Goal: Find specific page/section: Find specific page/section

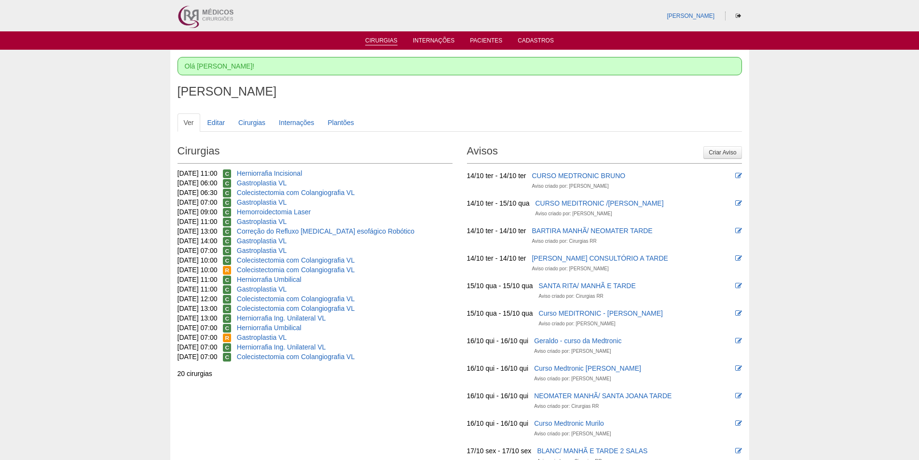
click at [384, 40] on link "Cirurgias" at bounding box center [381, 41] width 32 height 8
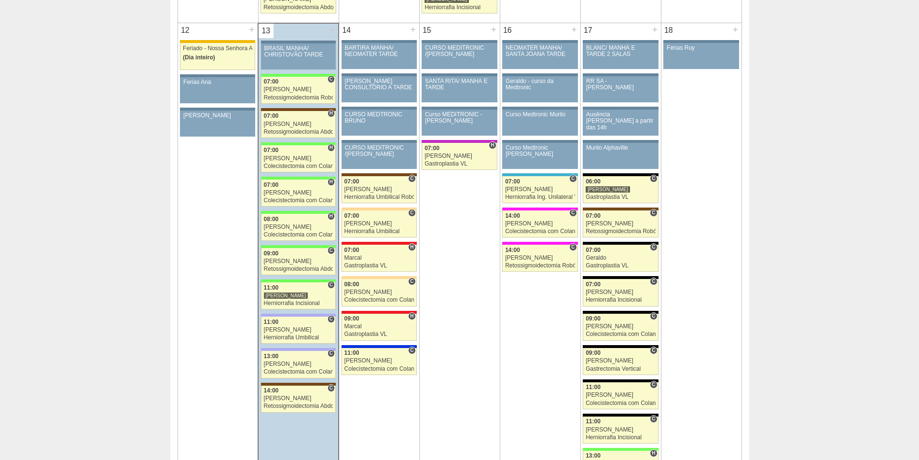
scroll to position [1062, 0]
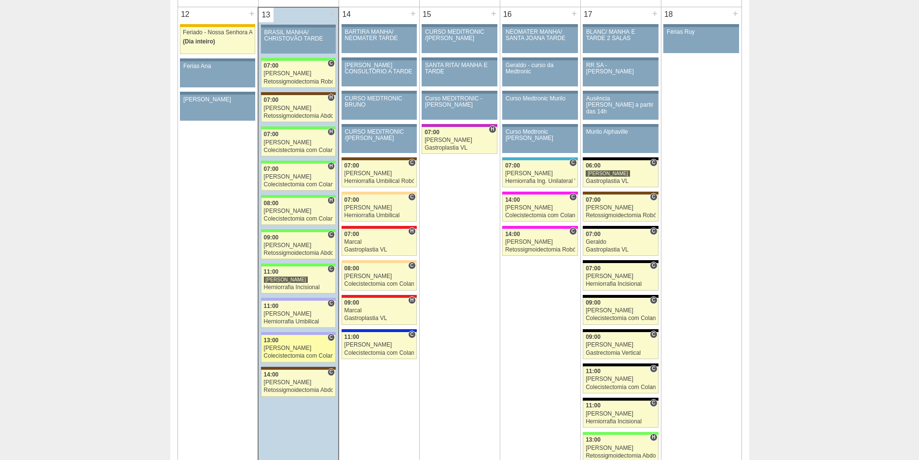
click at [275, 357] on div "Colecistectomia com Colangiografia VL" at bounding box center [299, 356] width 70 height 6
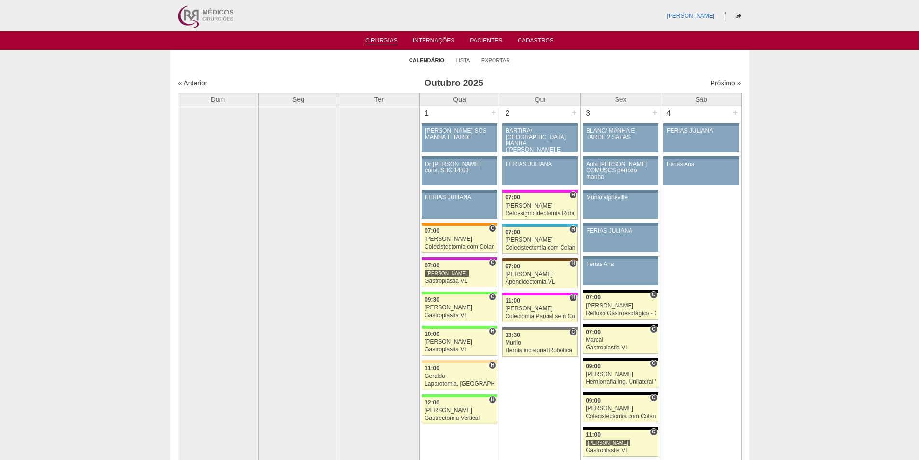
scroll to position [1062, 0]
